Goal: Navigation & Orientation: Find specific page/section

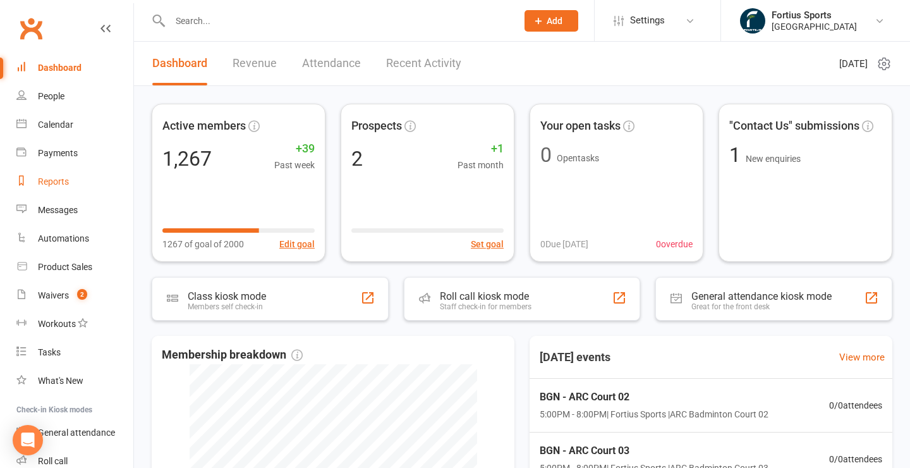
click at [56, 183] on div "Reports" at bounding box center [53, 181] width 31 height 10
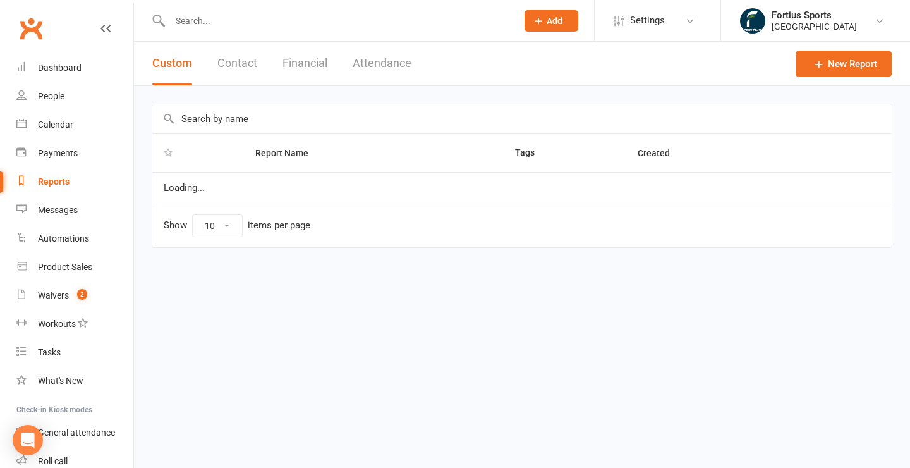
select select "100"
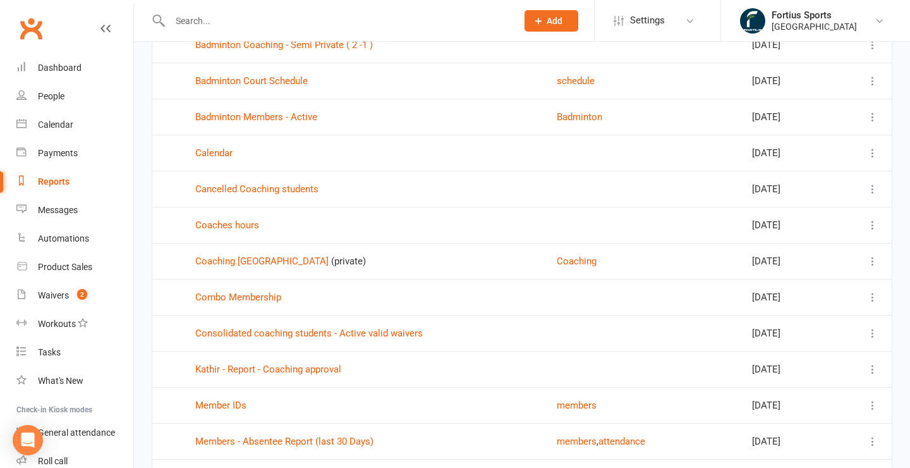
scroll to position [714, 0]
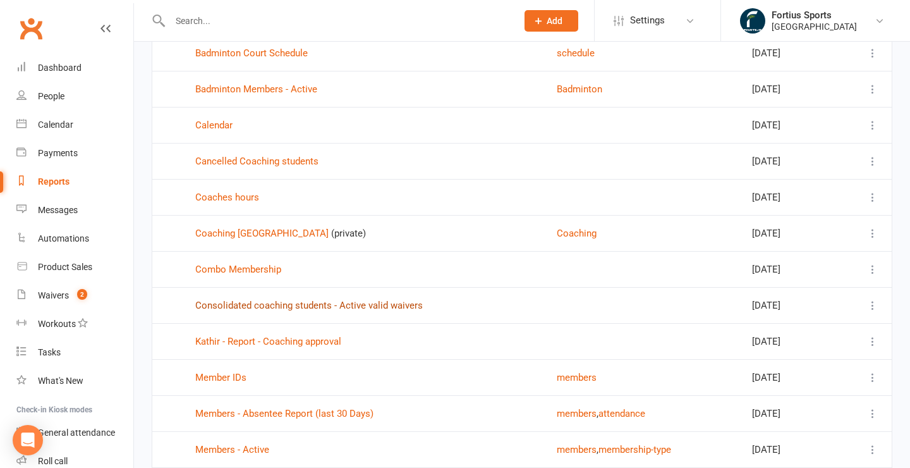
click at [299, 305] on link "Consolidated coaching students - Active valid waivers" at bounding box center [309, 305] width 228 height 11
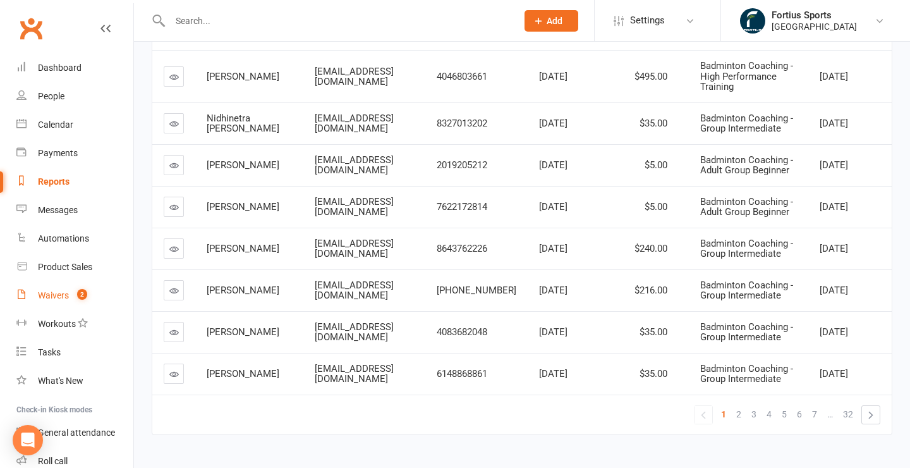
scroll to position [386, 0]
click at [61, 295] on div "Waivers" at bounding box center [53, 295] width 31 height 10
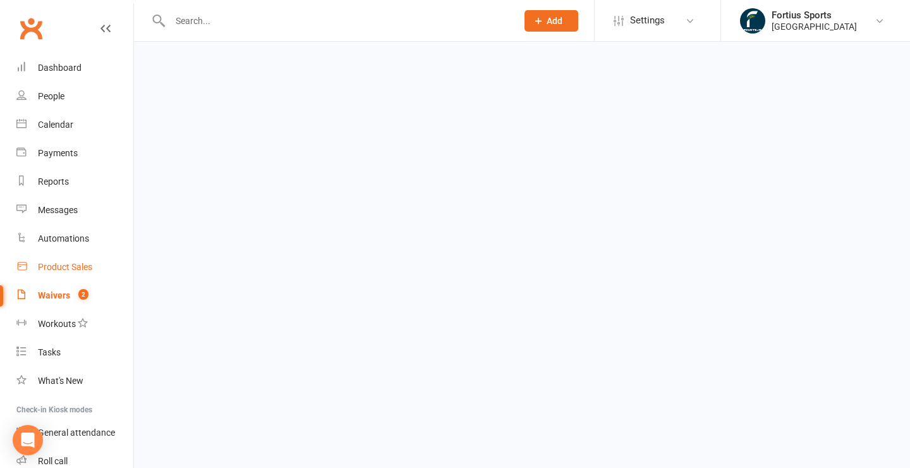
select select "100"
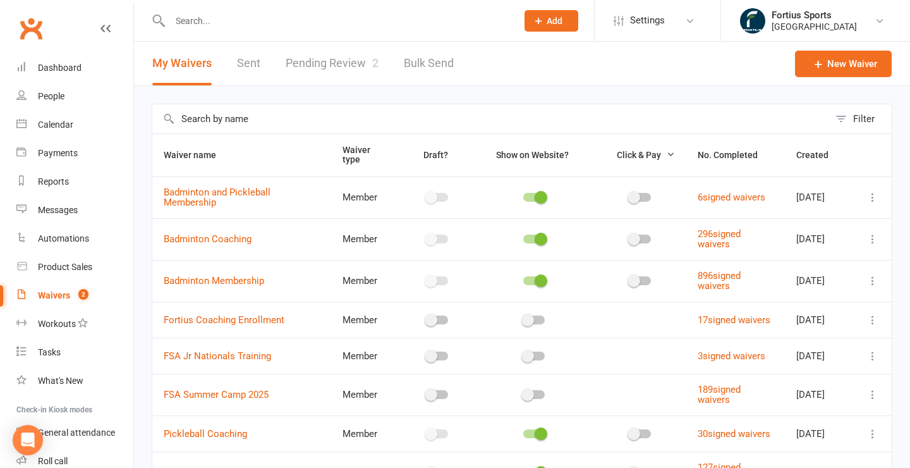
click at [345, 59] on link "Pending Review 2" at bounding box center [332, 64] width 93 height 44
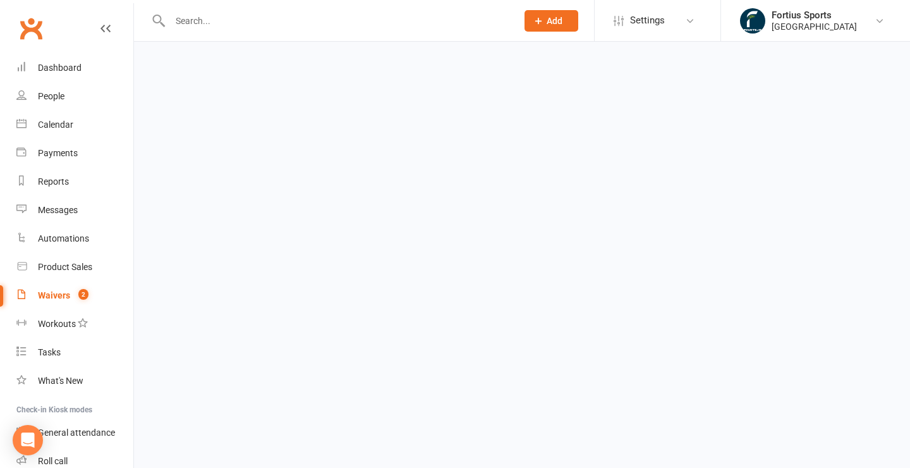
select select "100"
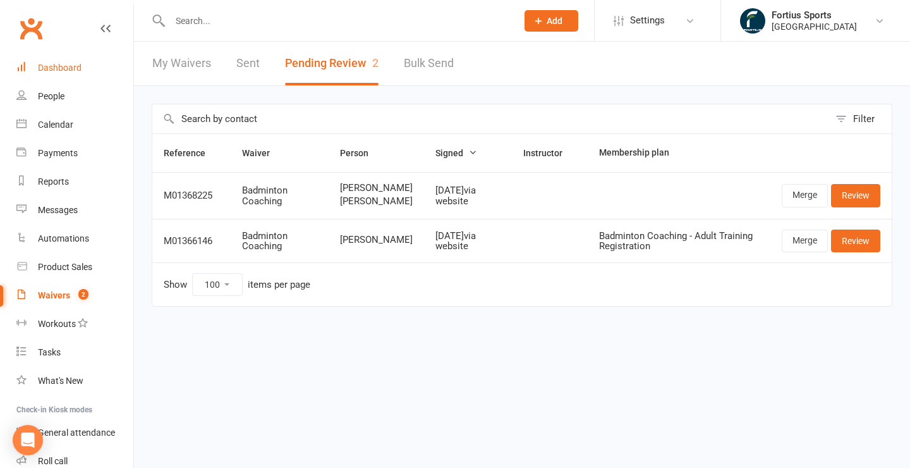
click at [57, 68] on div "Dashboard" at bounding box center [60, 68] width 44 height 10
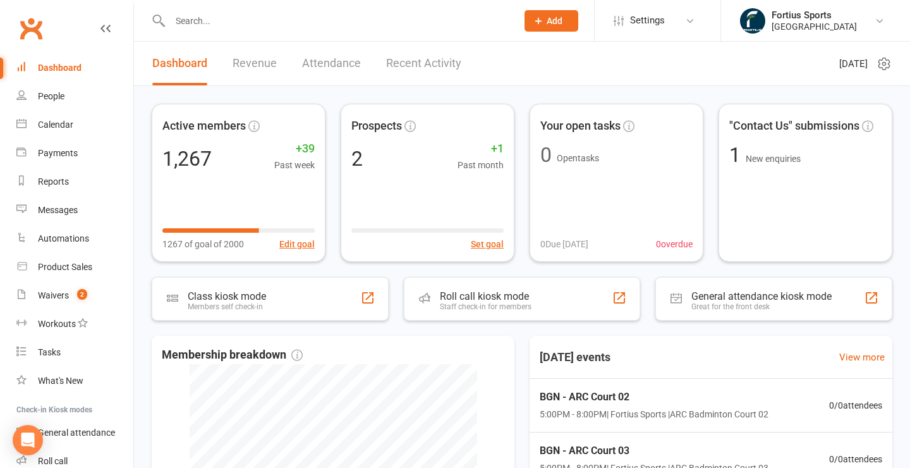
click at [255, 65] on link "Revenue" at bounding box center [255, 64] width 44 height 44
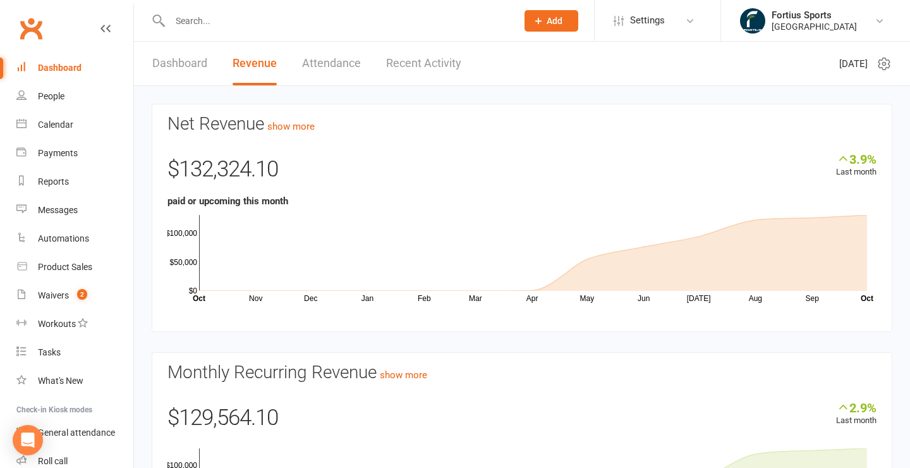
click at [307, 133] on h3 "Net Revenue show more" at bounding box center [521, 124] width 709 height 20
click at [312, 127] on link "show more" at bounding box center [290, 126] width 47 height 11
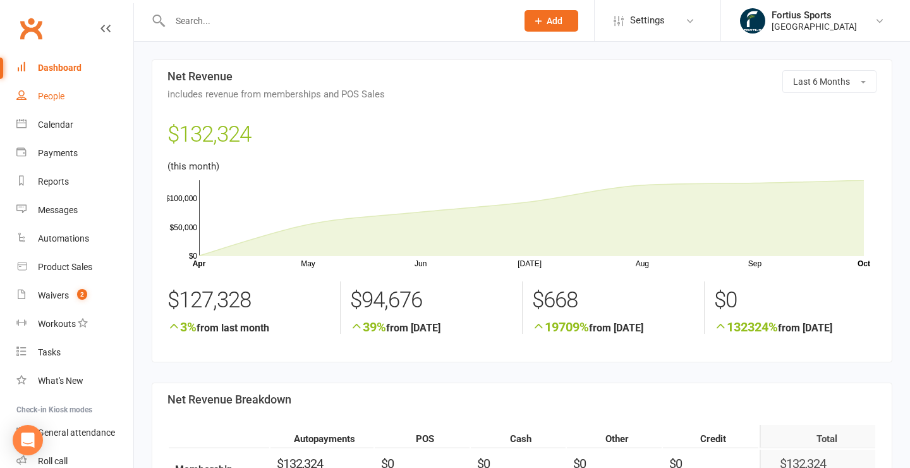
click at [49, 96] on div "People" at bounding box center [51, 96] width 27 height 10
select select "100"
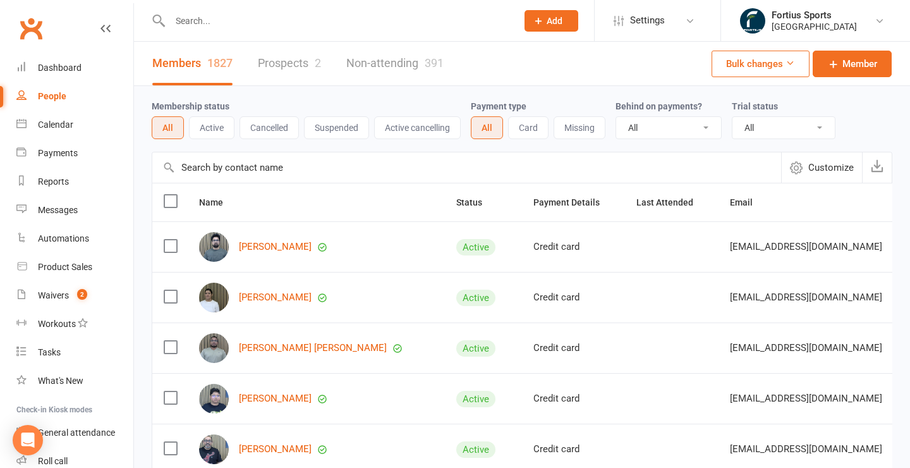
click at [406, 63] on link "Non-attending 391" at bounding box center [394, 64] width 97 height 44
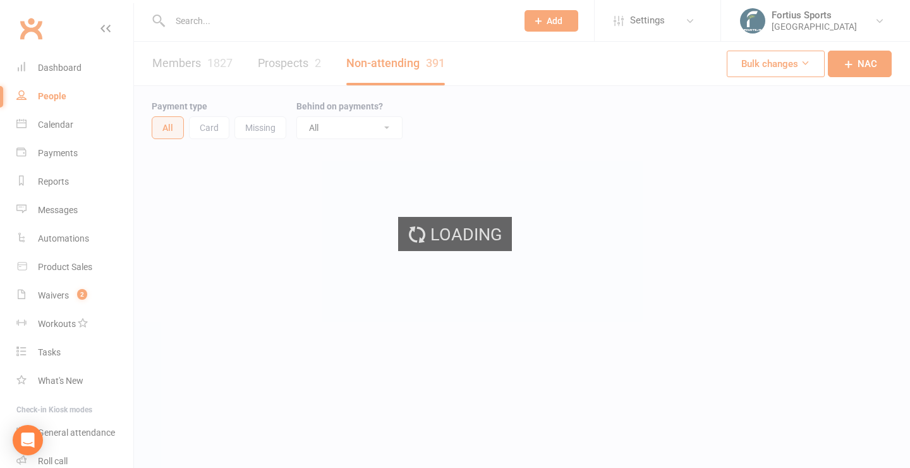
select select "100"
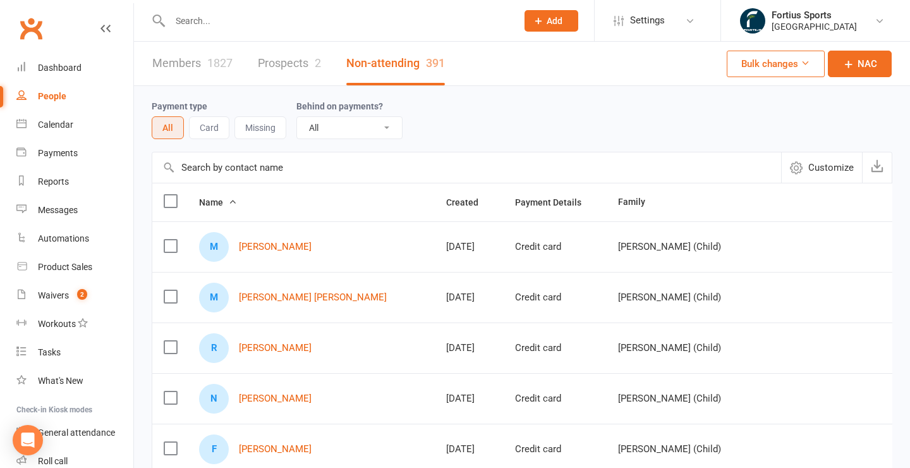
click at [287, 63] on link "Prospects 2" at bounding box center [289, 64] width 63 height 44
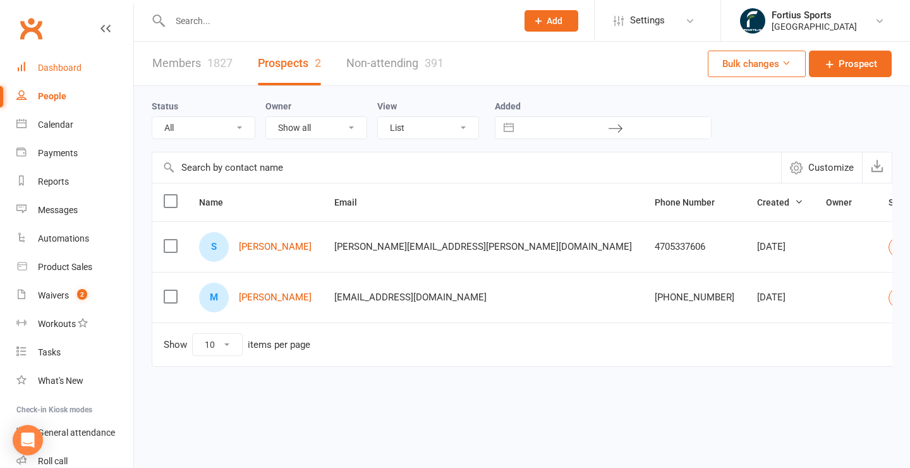
click at [54, 72] on div "Dashboard" at bounding box center [60, 68] width 44 height 10
